Goal: Information Seeking & Learning: Learn about a topic

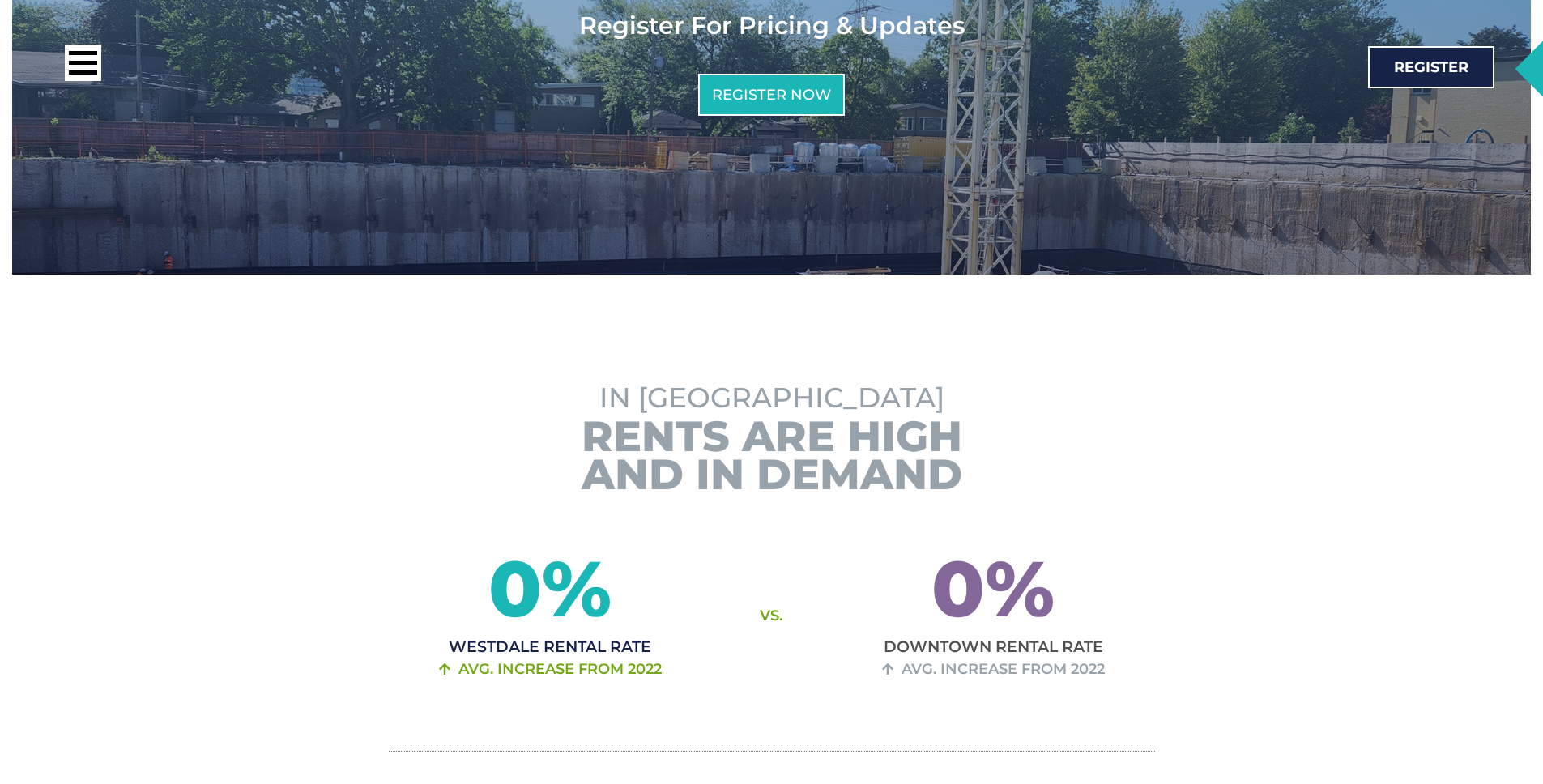
scroll to position [1237, 0]
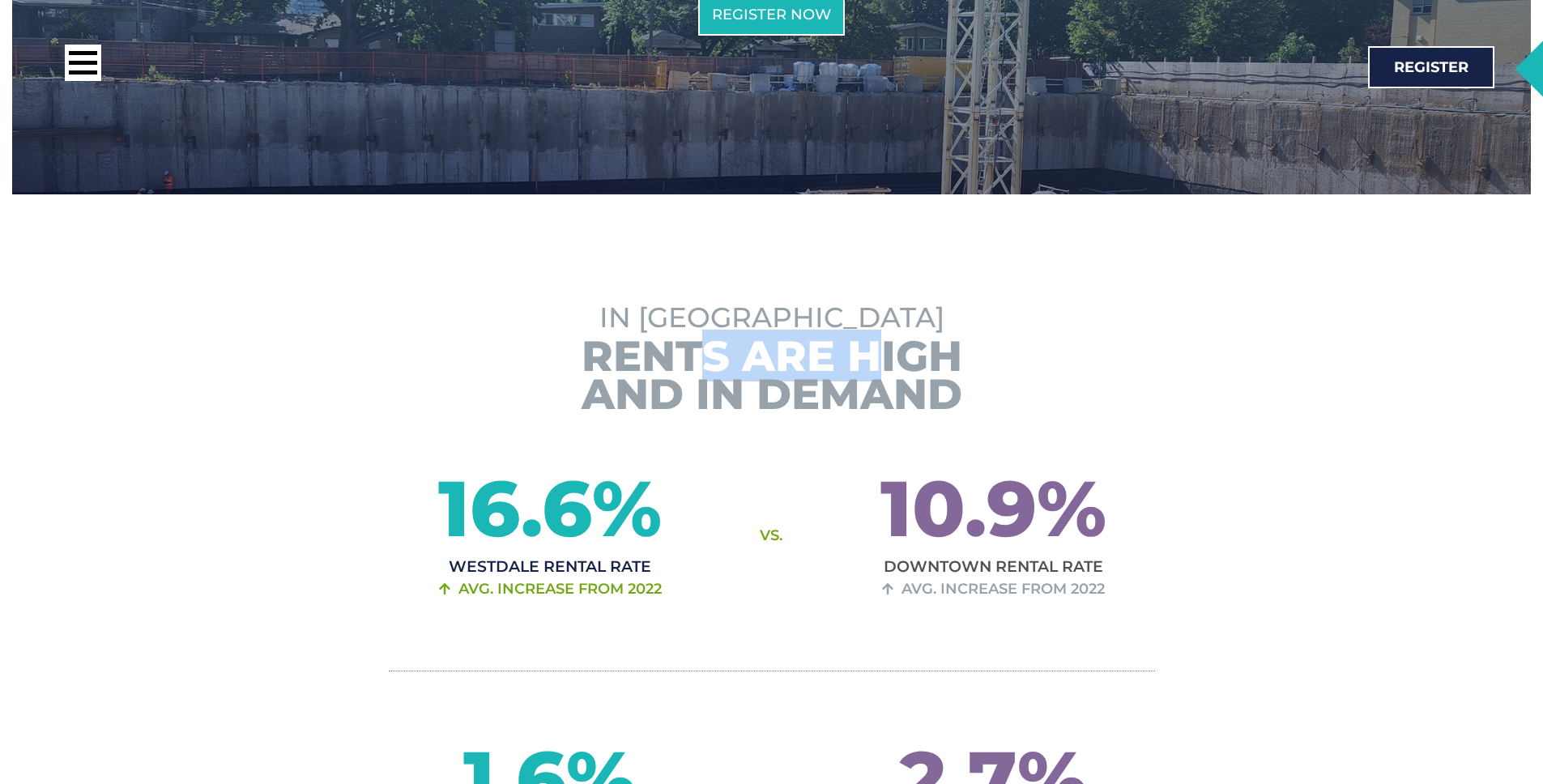
drag, startPoint x: 706, startPoint y: 329, endPoint x: 888, endPoint y: 337, distance: 182.2
click at [888, 337] on h3 "Rents are High and in [GEOGRAPHIC_DATA]" at bounding box center [772, 375] width 1126 height 76
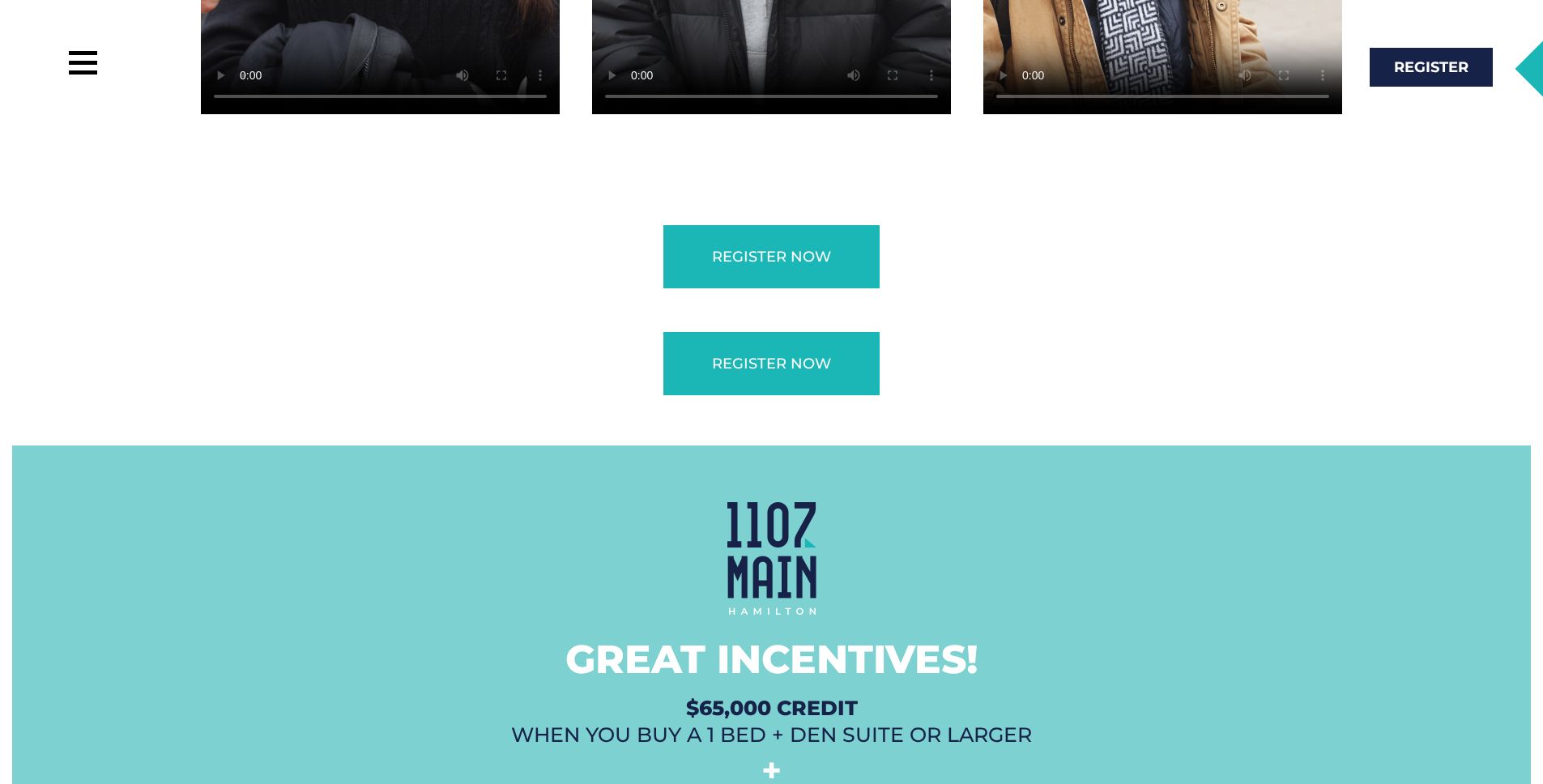
scroll to position [3891, 0]
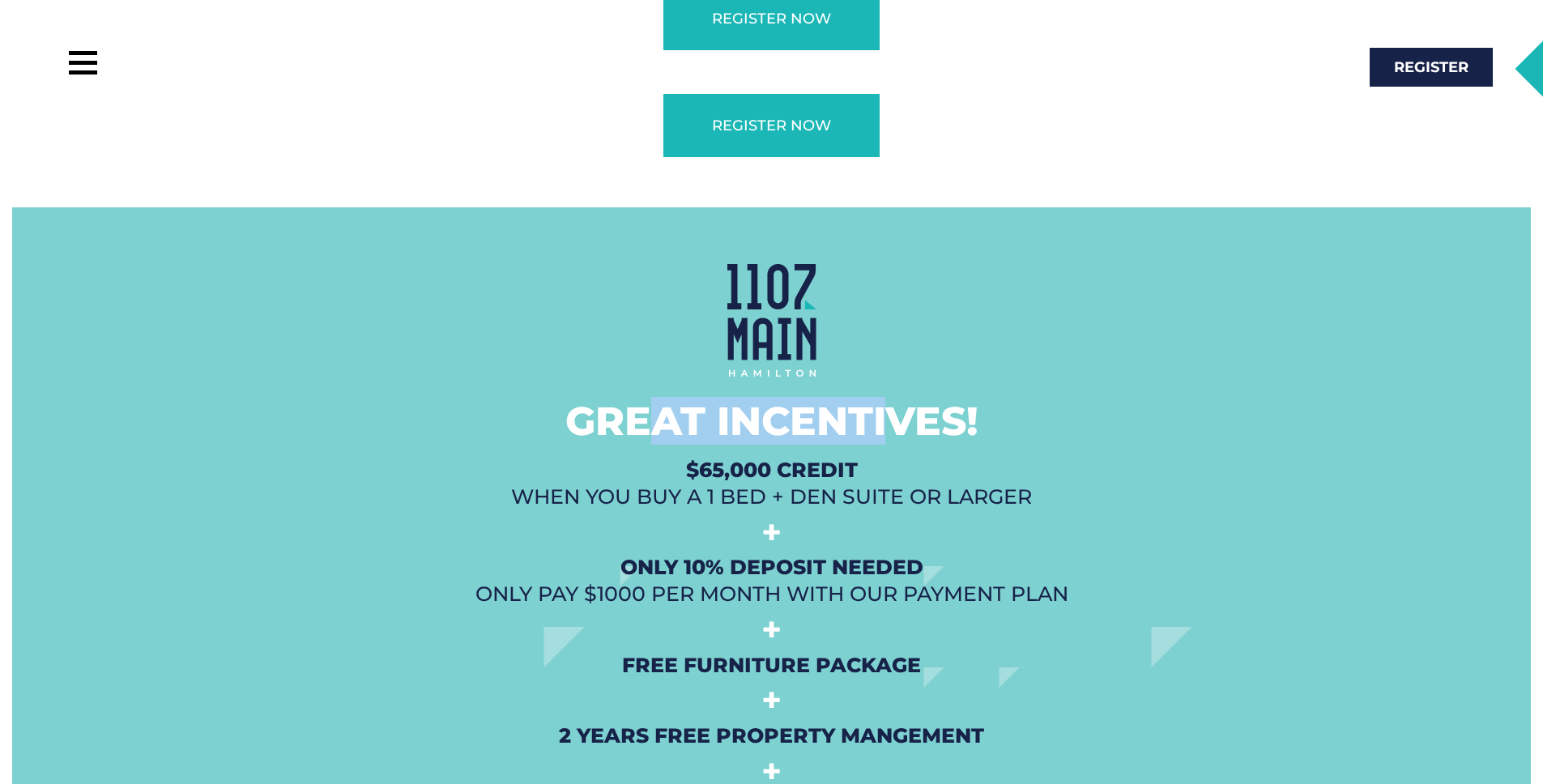
drag, startPoint x: 652, startPoint y: 393, endPoint x: 883, endPoint y: 403, distance: 231.2
click at [882, 409] on h2 "Great Incentives!" at bounding box center [772, 421] width 1142 height 23
click at [883, 409] on h2 "Great Incentives!" at bounding box center [772, 421] width 1142 height 23
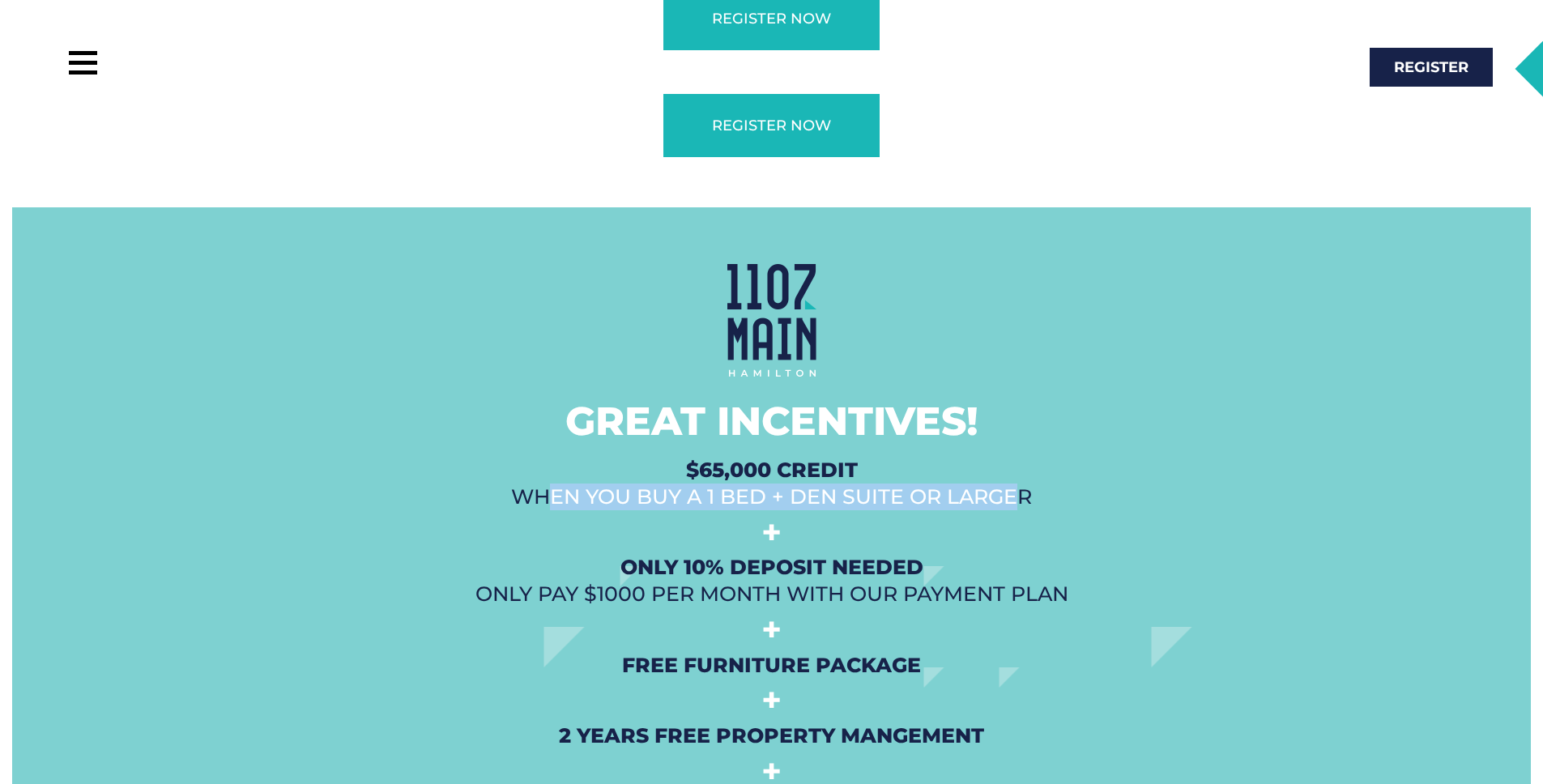
drag, startPoint x: 542, startPoint y: 469, endPoint x: 1001, endPoint y: 469, distance: 459.0
click at [1001, 469] on h2 "$65,000 Credit when you buy a 1 Bed + Den Suite or Larger" at bounding box center [772, 483] width 1142 height 54
drag, startPoint x: 1025, startPoint y: 472, endPoint x: 777, endPoint y: 473, distance: 248.0
click at [777, 473] on h2 "$65,000 Credit when you buy a 1 Bed + Den Suite or Larger" at bounding box center [772, 483] width 1142 height 54
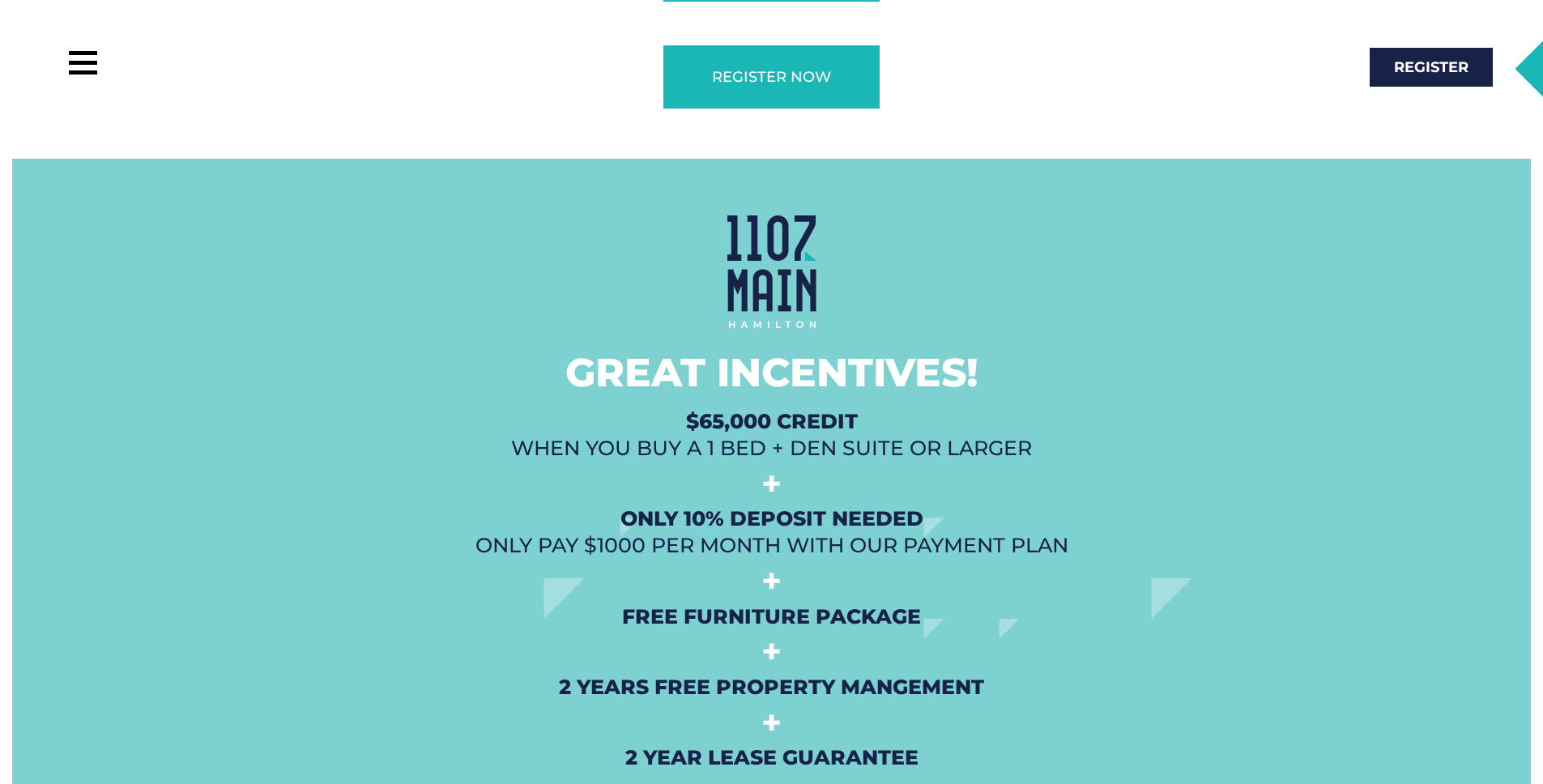
scroll to position [4069, 0]
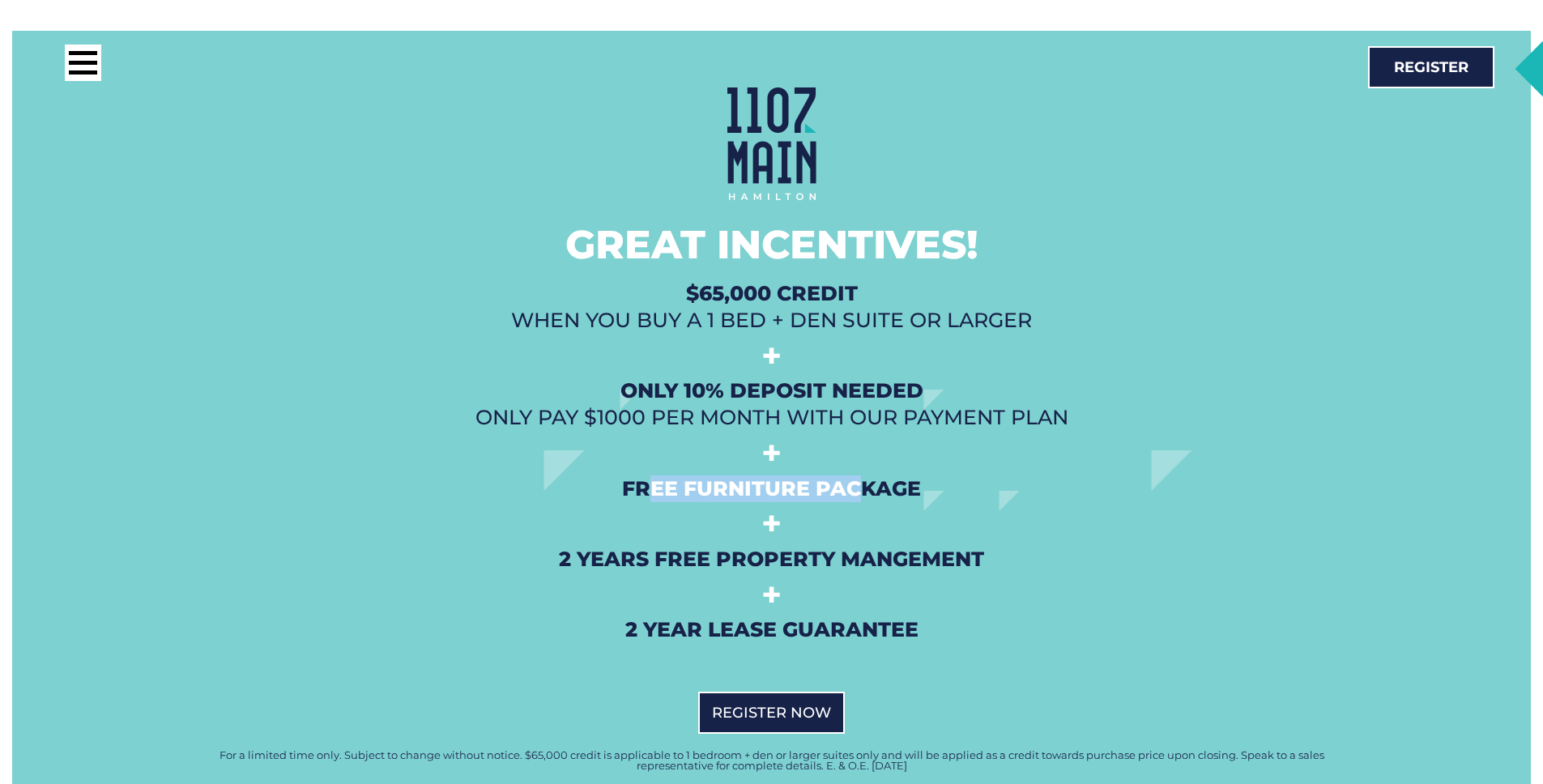
drag, startPoint x: 659, startPoint y: 467, endPoint x: 856, endPoint y: 469, distance: 197.0
click at [856, 475] on h2 "Free Furniture Package" at bounding box center [772, 489] width 1142 height 27
click at [875, 475] on h2 "Free Furniture Package" at bounding box center [772, 489] width 1142 height 27
drag, startPoint x: 883, startPoint y: 469, endPoint x: 648, endPoint y: 462, distance: 235.1
click at [648, 475] on h2 "Free Furniture Package" at bounding box center [772, 489] width 1142 height 27
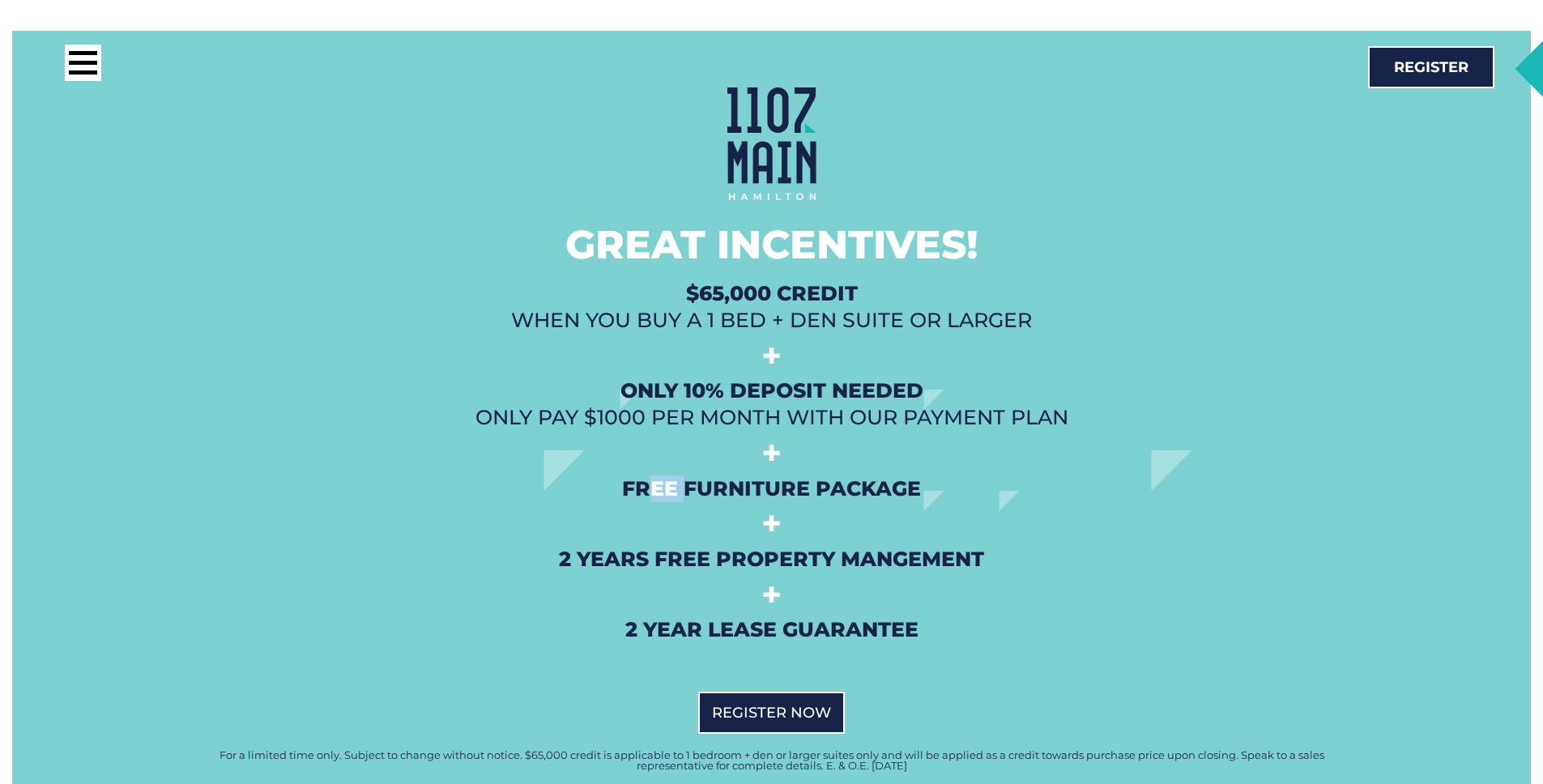
drag, startPoint x: 648, startPoint y: 462, endPoint x: 900, endPoint y: 457, distance: 252.0
click at [799, 475] on h2 "Free Furniture Package" at bounding box center [772, 489] width 1142 height 27
click at [900, 475] on h2 "Free Furniture Package" at bounding box center [772, 489] width 1142 height 27
drag, startPoint x: 661, startPoint y: 534, endPoint x: 1003, endPoint y: 520, distance: 342.3
click at [977, 546] on h2 "2 Years Free Property Mangement" at bounding box center [772, 559] width 1142 height 27
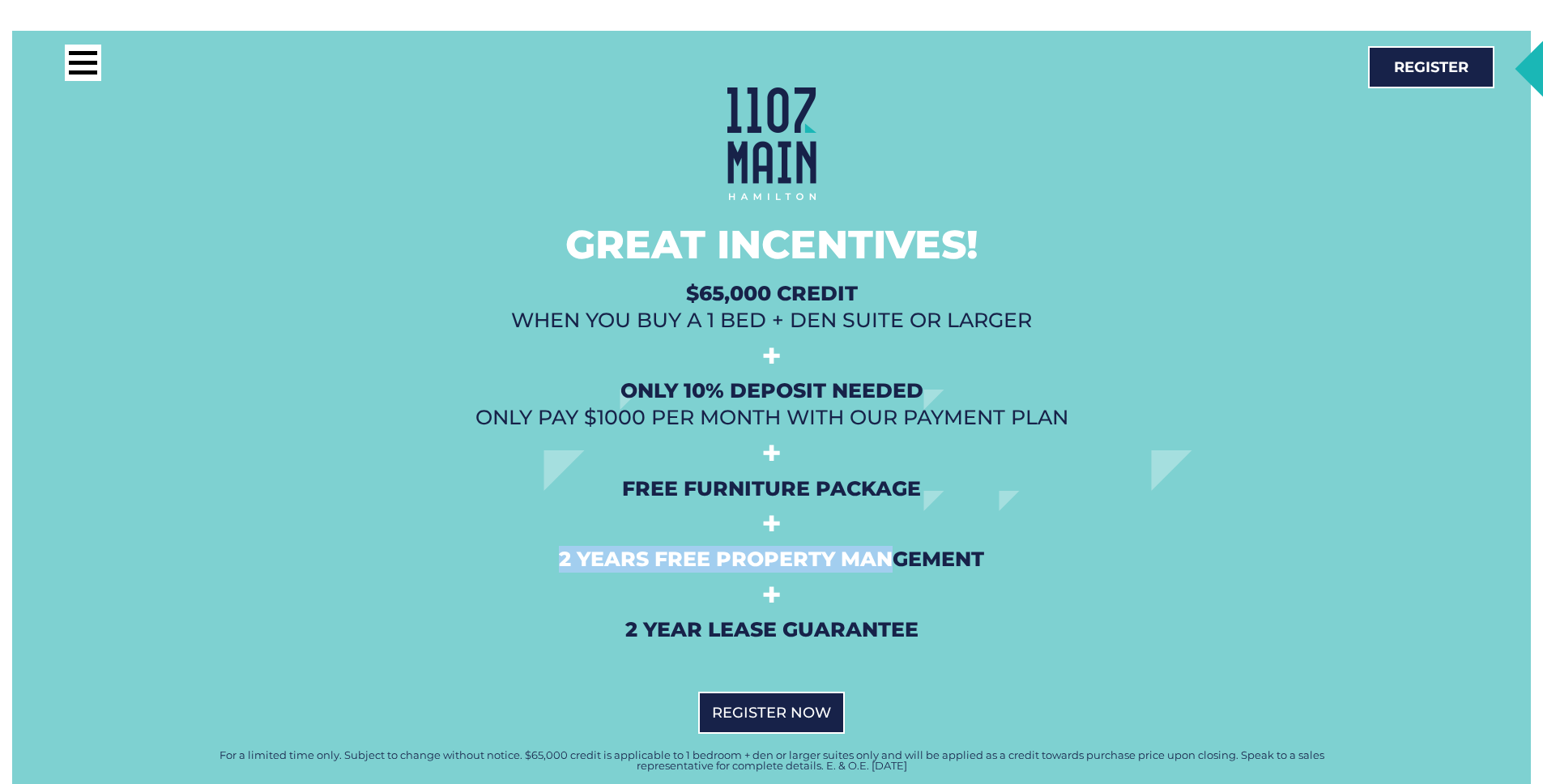
drag, startPoint x: 1003, startPoint y: 520, endPoint x: 891, endPoint y: 532, distance: 112.6
click at [891, 532] on div "Great Incentives! $65,000 Credit when you buy a 1 Bed + Den Suite or Larger + O…" at bounding box center [772, 365] width 1158 height 572
click at [892, 546] on h2 "2 Years Free Property Mangement" at bounding box center [772, 559] width 1142 height 27
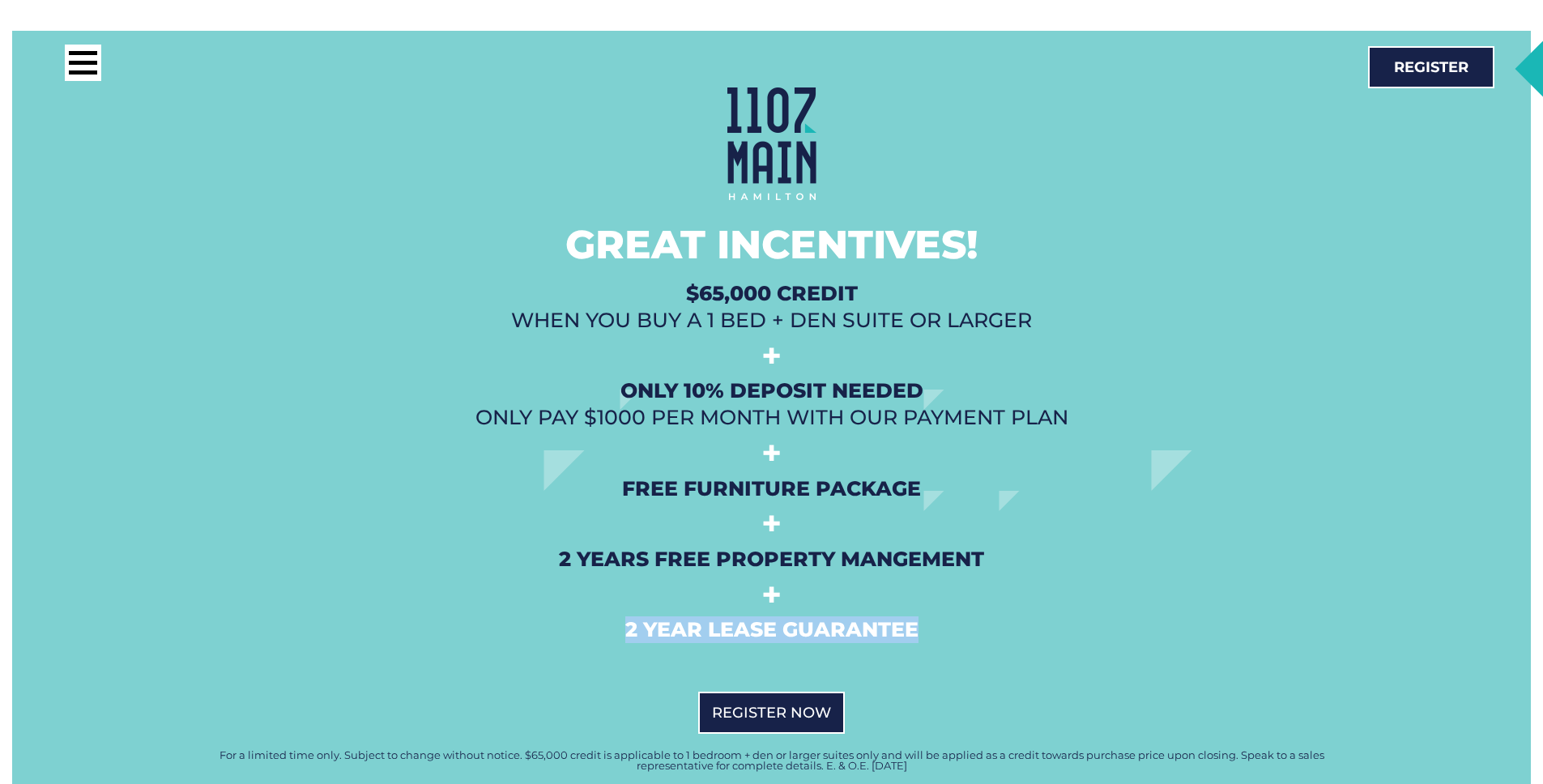
drag, startPoint x: 612, startPoint y: 611, endPoint x: 963, endPoint y: 609, distance: 351.0
click at [962, 617] on h2 "2 Year Lease Guarantee" at bounding box center [772, 630] width 1142 height 27
click at [963, 617] on h2 "2 Year Lease Guarantee" at bounding box center [772, 630] width 1142 height 27
drag, startPoint x: 738, startPoint y: 603, endPoint x: 653, endPoint y: 599, distance: 85.1
click at [654, 617] on h2 "2 Year Lease Guarantee" at bounding box center [772, 630] width 1142 height 27
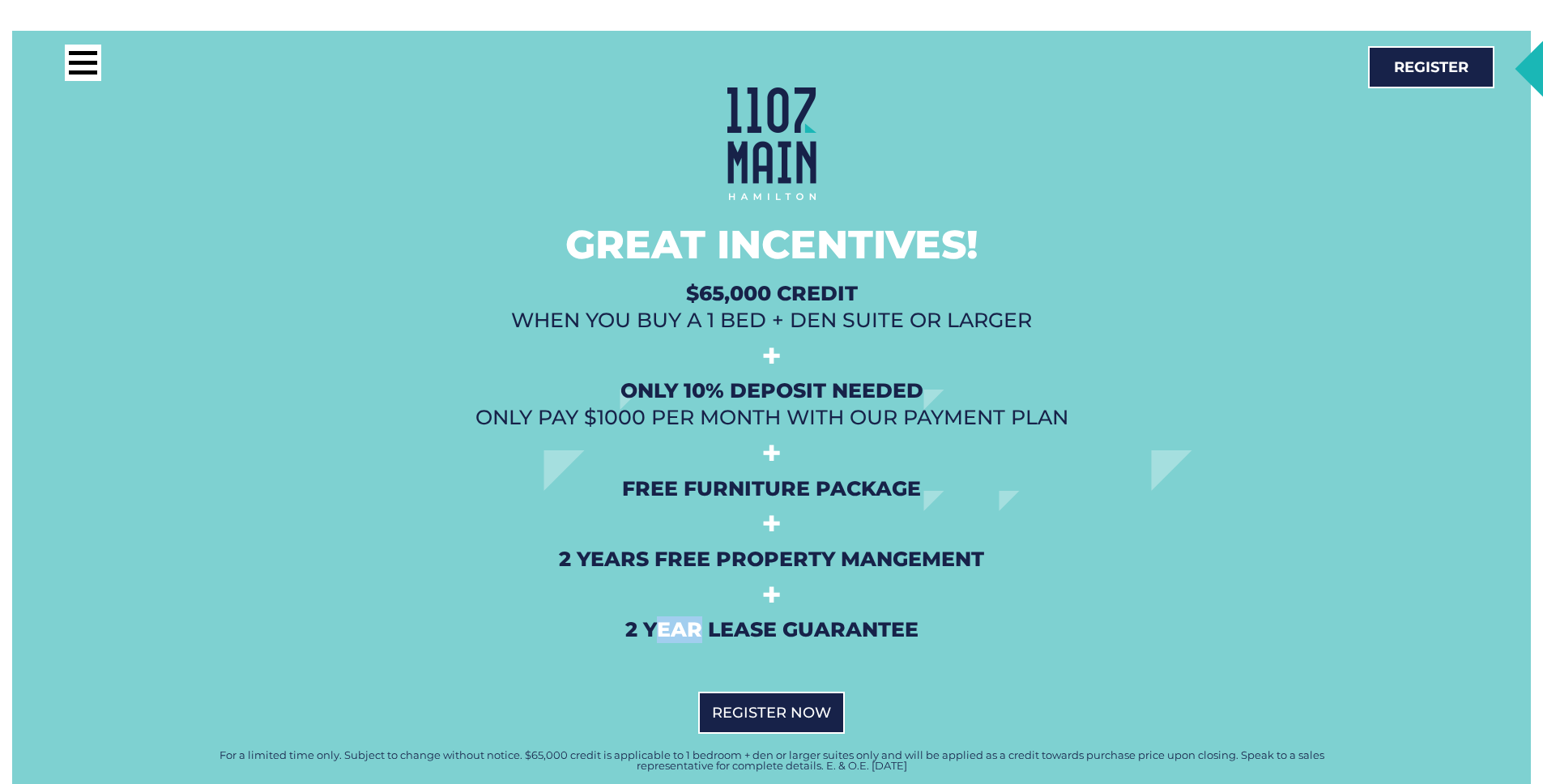
click at [652, 617] on h2 "2 Year Lease Guarantee" at bounding box center [772, 630] width 1142 height 27
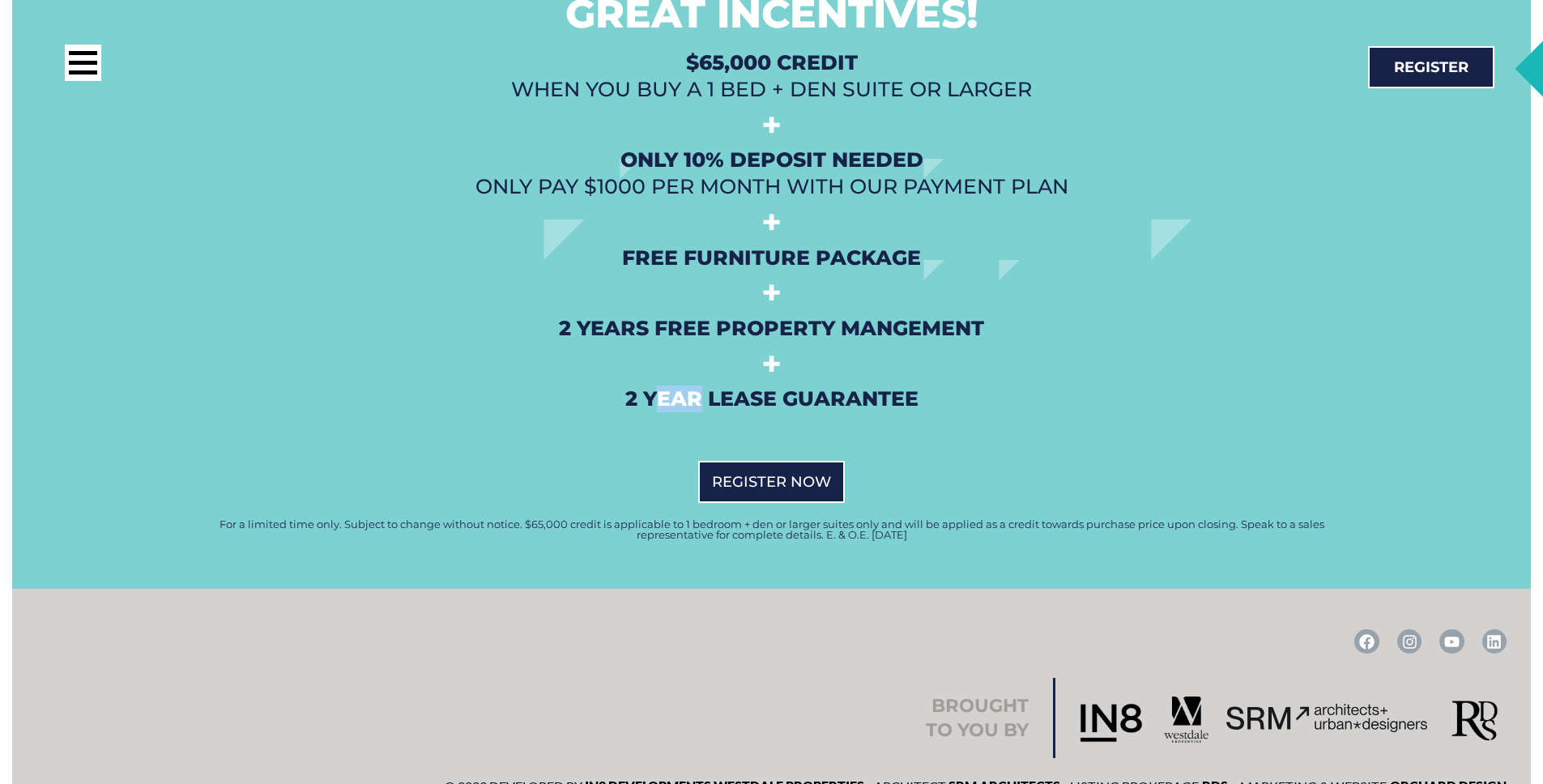
scroll to position [4415, 0]
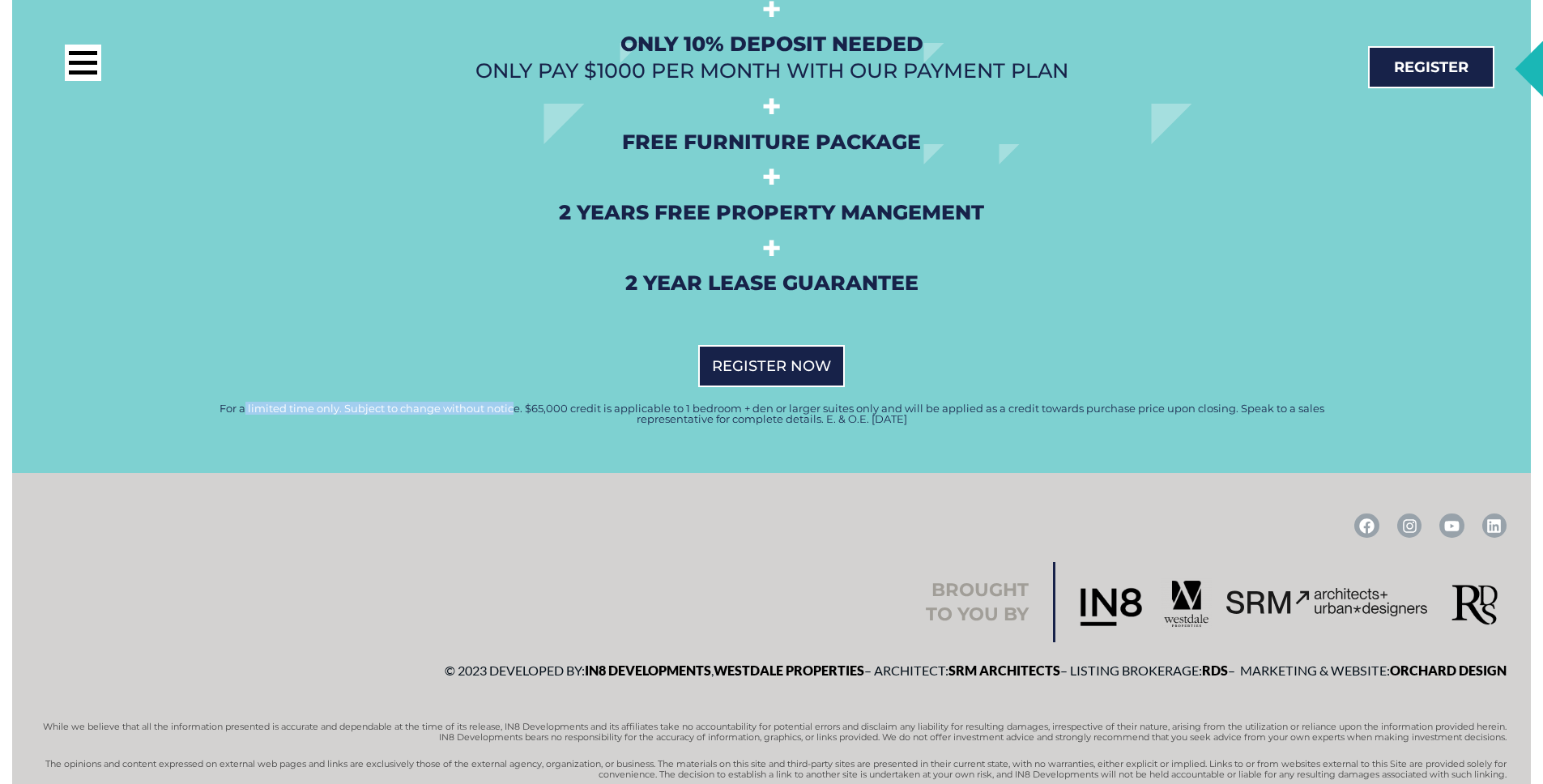
drag, startPoint x: 273, startPoint y: 395, endPoint x: 513, endPoint y: 386, distance: 240.2
click at [513, 404] on p "For a limited time only. Subject to change without notice. $65,000 credit is ap…" at bounding box center [772, 414] width 1158 height 21
drag, startPoint x: 516, startPoint y: 385, endPoint x: 908, endPoint y: 393, distance: 392.1
click at [887, 404] on p "For a limited time only. Subject to change without notice. $65,000 credit is ap…" at bounding box center [772, 414] width 1158 height 21
drag, startPoint x: 908, startPoint y: 393, endPoint x: 749, endPoint y: 387, distance: 159.1
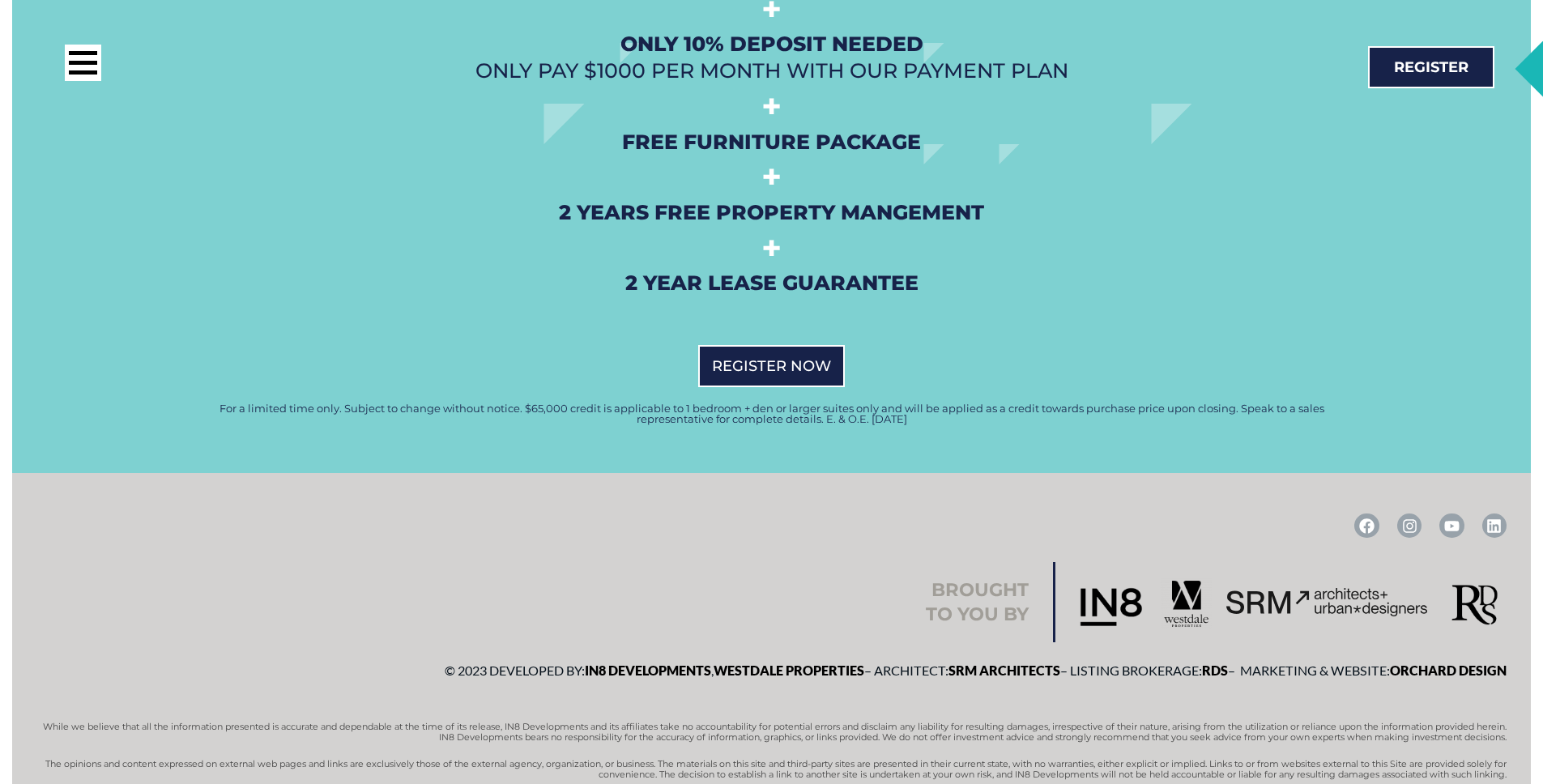
click at [749, 404] on p "For a limited time only. Subject to change without notice. $65,000 credit is ap…" at bounding box center [772, 414] width 1158 height 21
drag, startPoint x: 743, startPoint y: 388, endPoint x: 909, endPoint y: 382, distance: 166.1
click at [909, 404] on p "For a limited time only. Subject to change without notice. $65,000 credit is ap…" at bounding box center [772, 414] width 1158 height 21
click at [913, 404] on p "For a limited time only. Subject to change without notice. $65,000 credit is ap…" at bounding box center [772, 414] width 1158 height 21
drag, startPoint x: 992, startPoint y: 388, endPoint x: 1340, endPoint y: 387, distance: 348.0
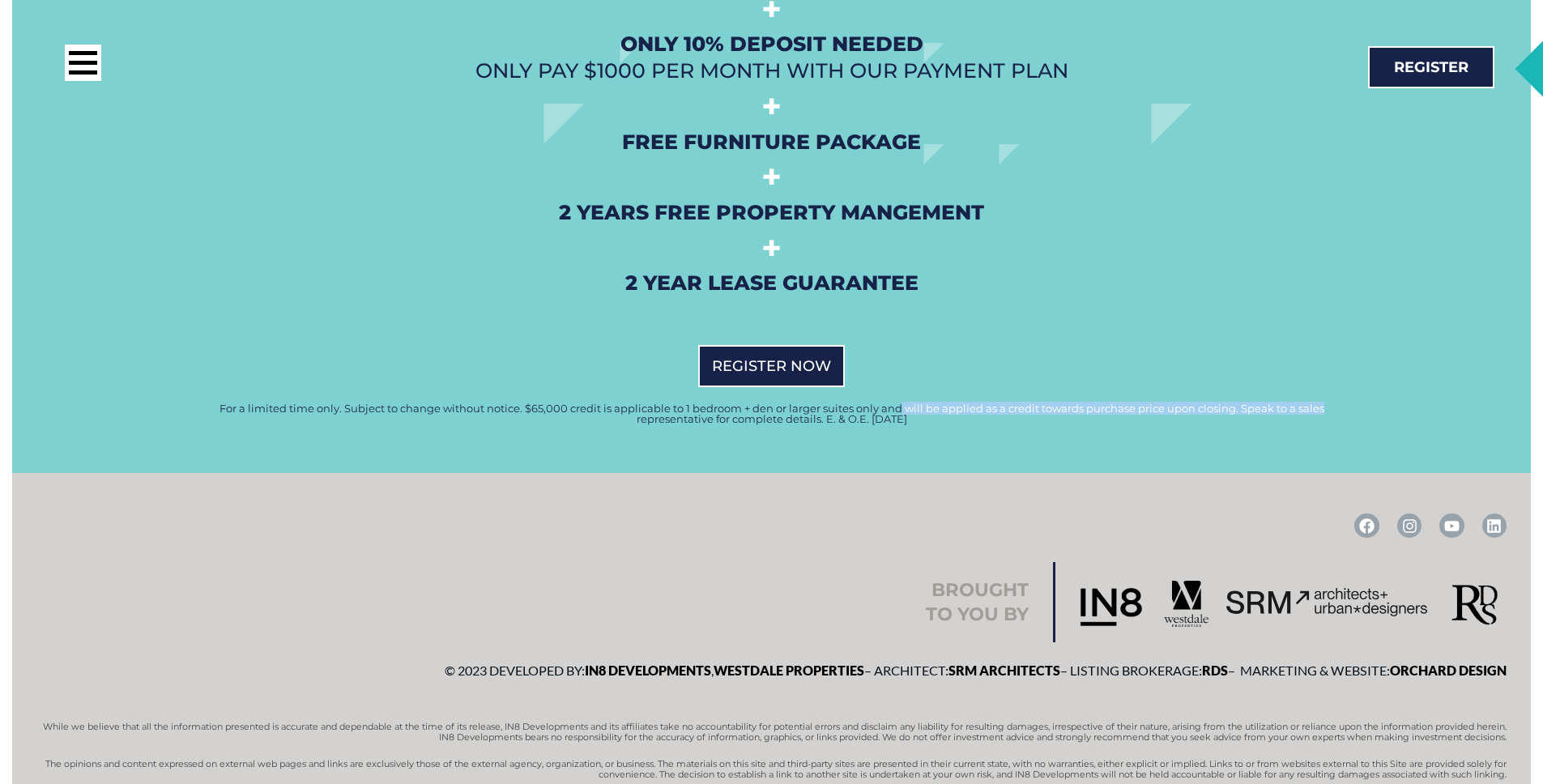
click at [1340, 404] on p "For a limited time only. Subject to change without notice. $65,000 credit is ap…" at bounding box center [772, 414] width 1158 height 21
click at [1337, 404] on p "For a limited time only. Subject to change without notice. $65,000 credit is ap…" at bounding box center [772, 414] width 1158 height 21
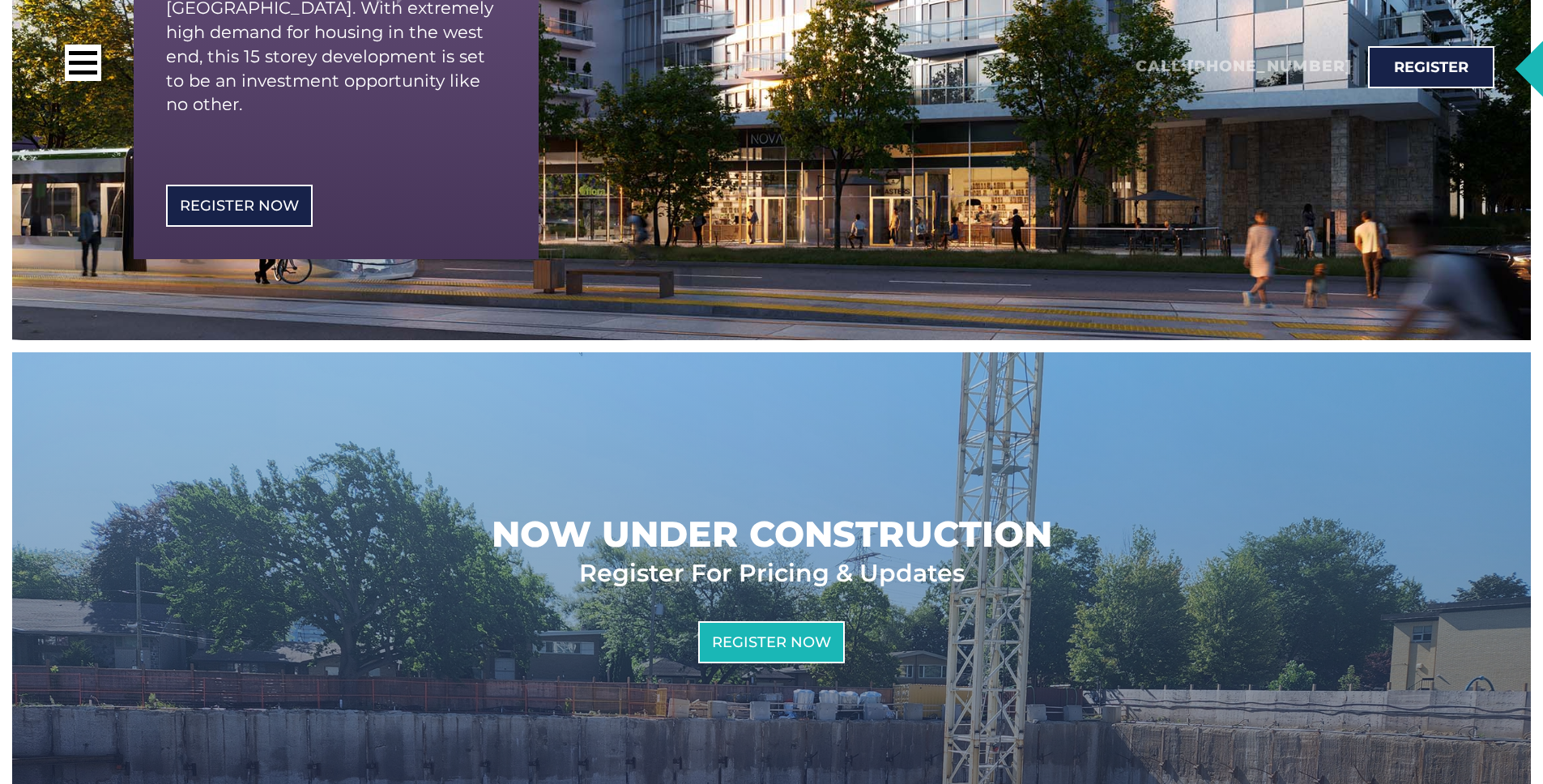
scroll to position [0, 0]
